Goal: Navigation & Orientation: Find specific page/section

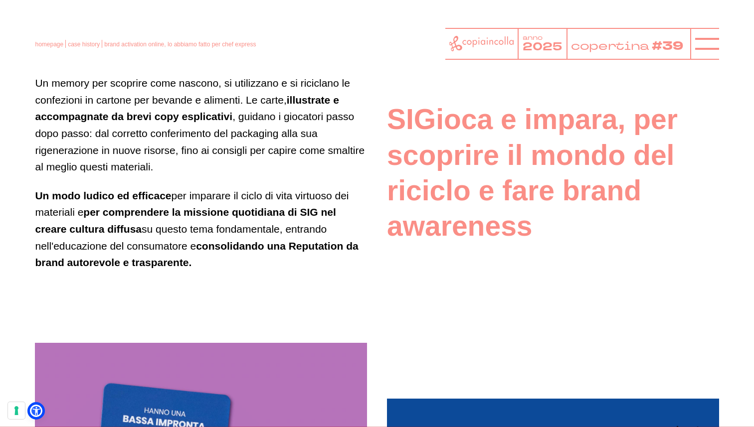
scroll to position [1064, 0]
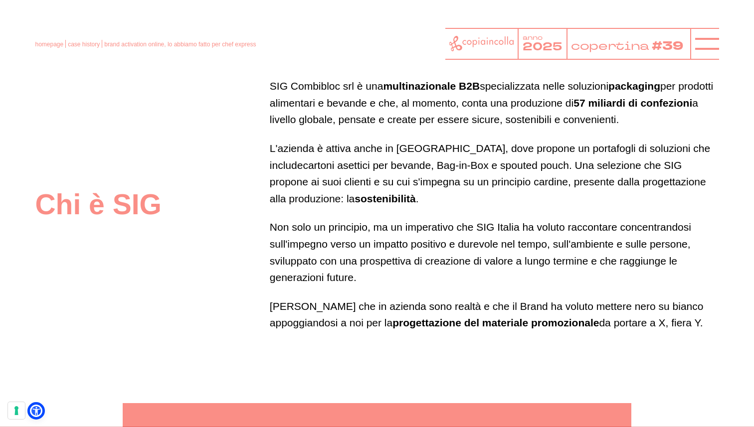
scroll to position [526, 0]
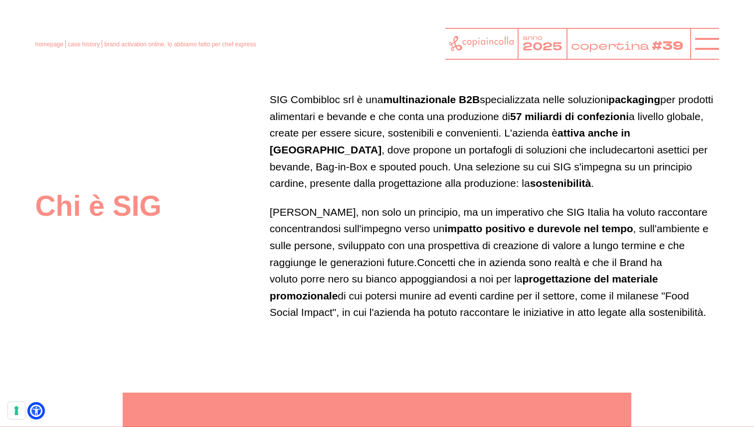
scroll to position [510, 0]
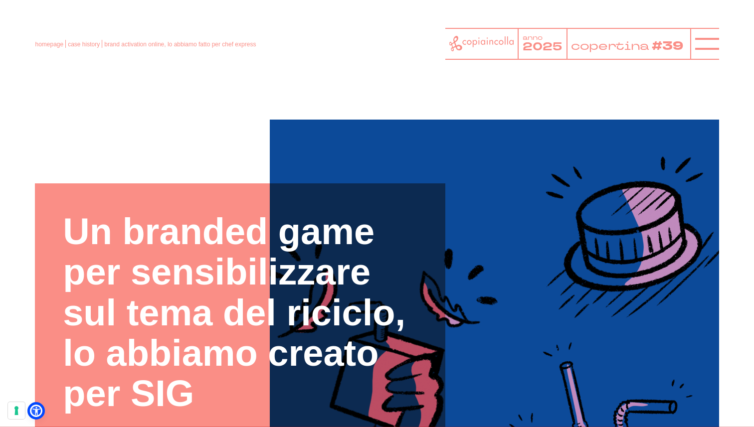
click at [269, 53] on div "homepage case history brand activation online, lo abbiamo fatto per chef expres…" at bounding box center [377, 44] width 684 height 32
